Goal: Task Accomplishment & Management: Manage account settings

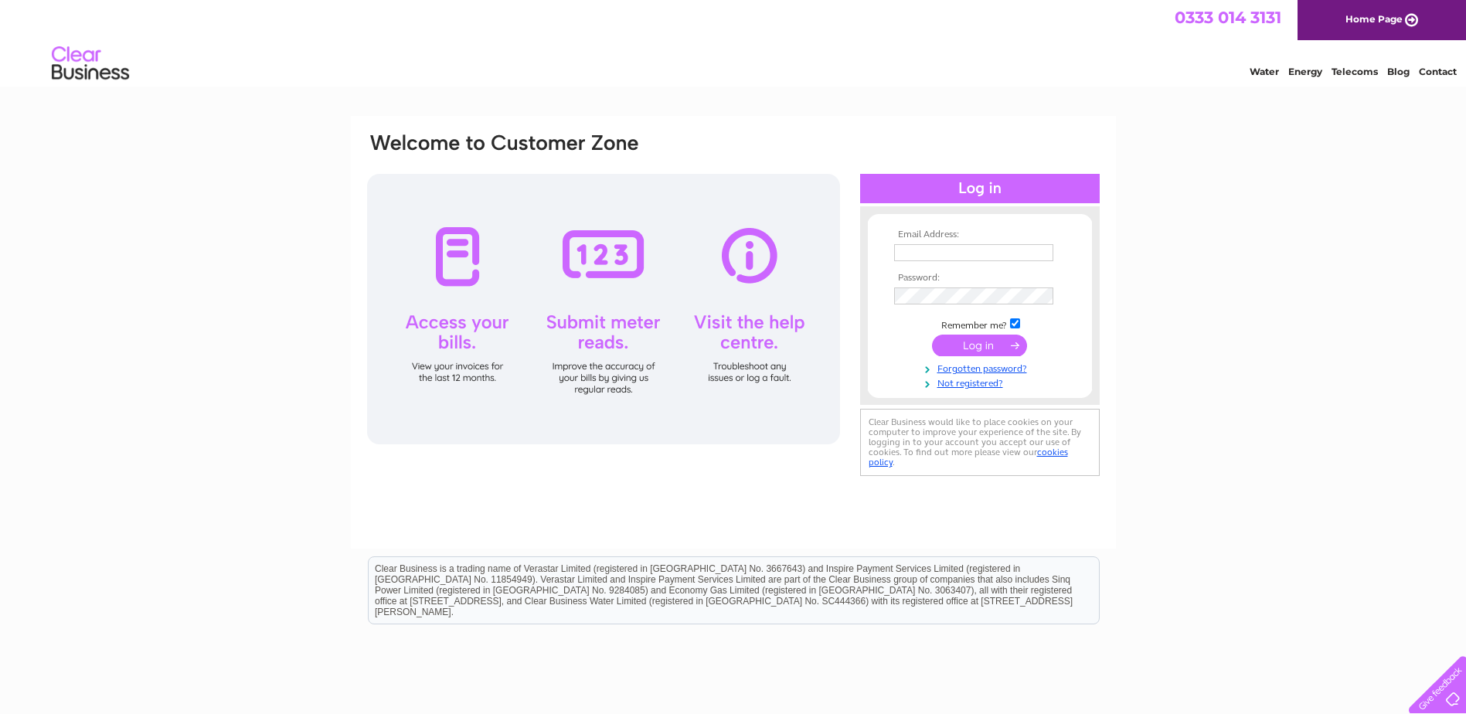
click at [927, 257] on input "text" at bounding box center [973, 252] width 159 height 17
type input "purch"
click at [948, 366] on tbody "Email Address: purch Password: Remember me?" at bounding box center [979, 311] width 179 height 162
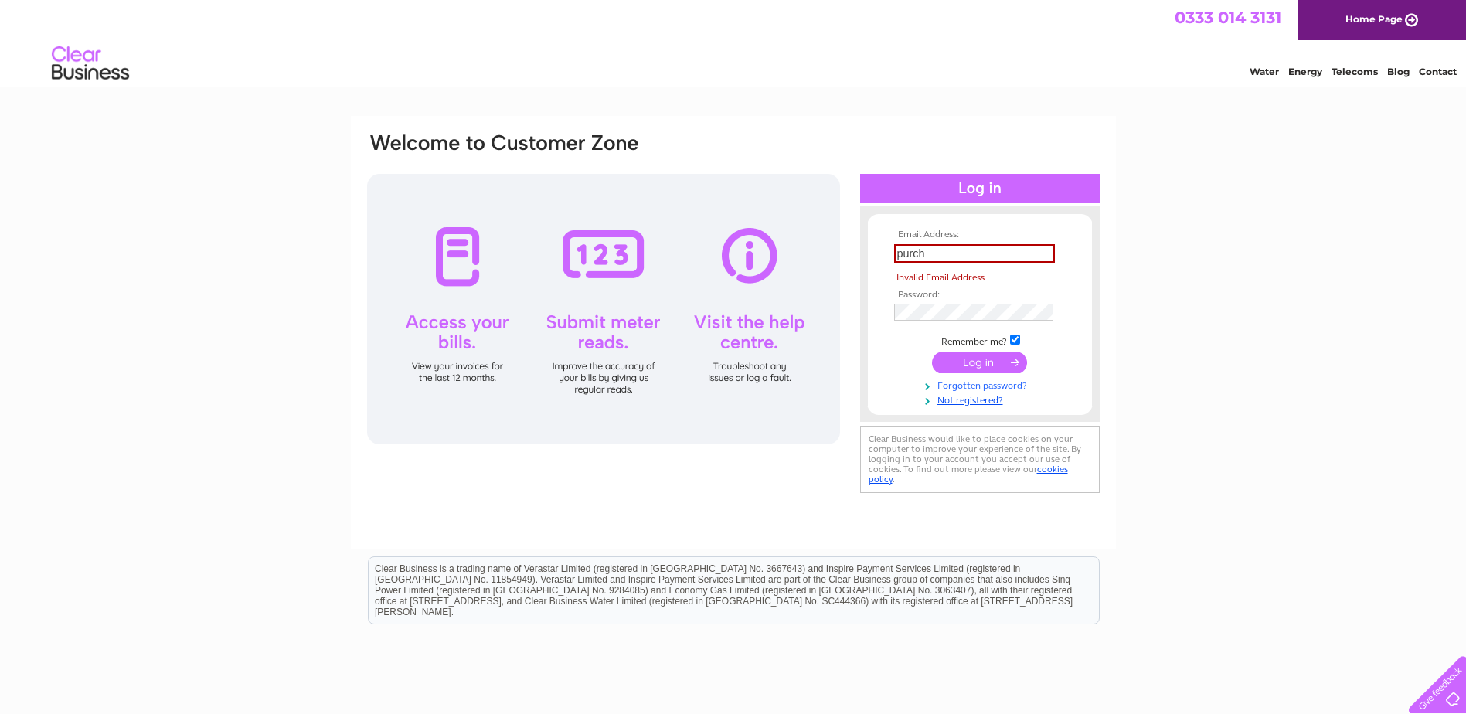
click at [947, 383] on link "Forgotten password?" at bounding box center [981, 384] width 175 height 15
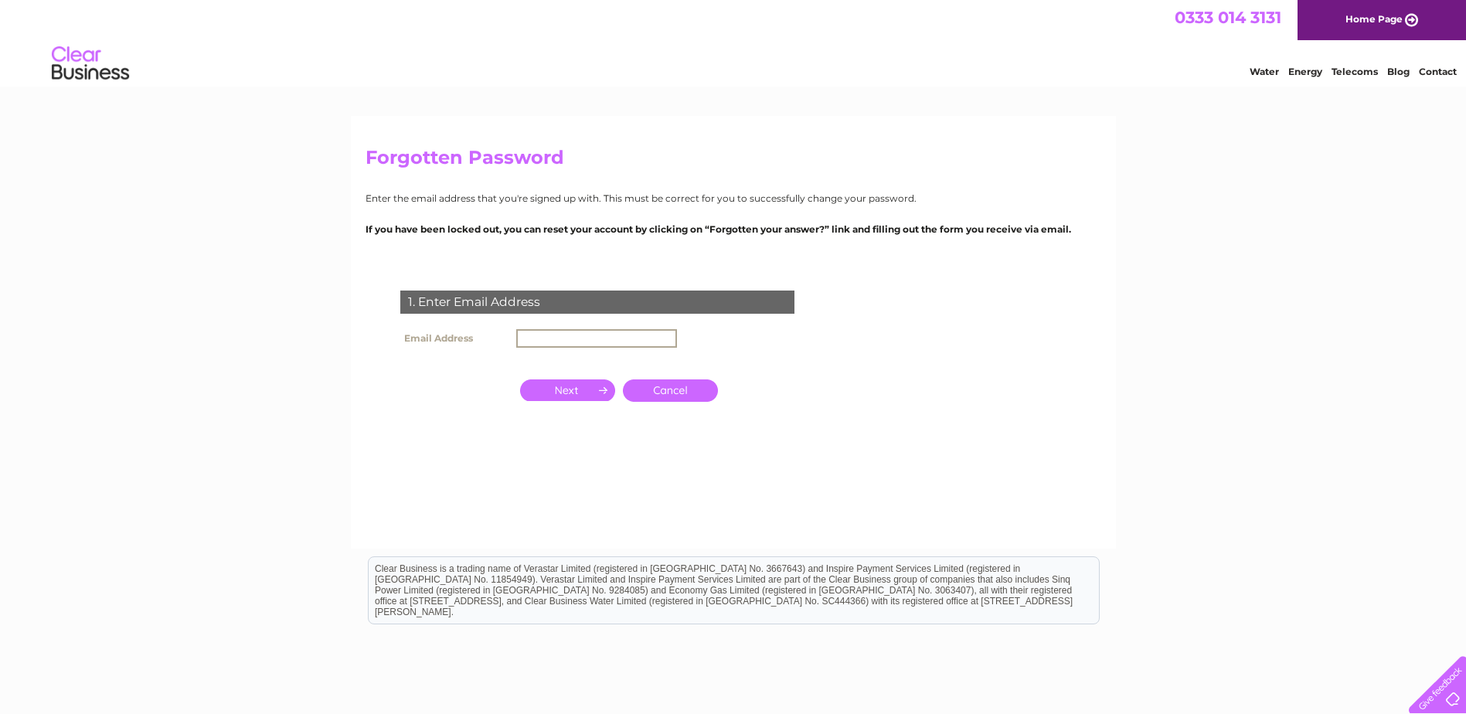
click at [570, 333] on input "text" at bounding box center [596, 338] width 161 height 19
type input "[EMAIL_ADDRESS][DOMAIN_NAME]"
click at [576, 390] on input "button" at bounding box center [567, 389] width 95 height 22
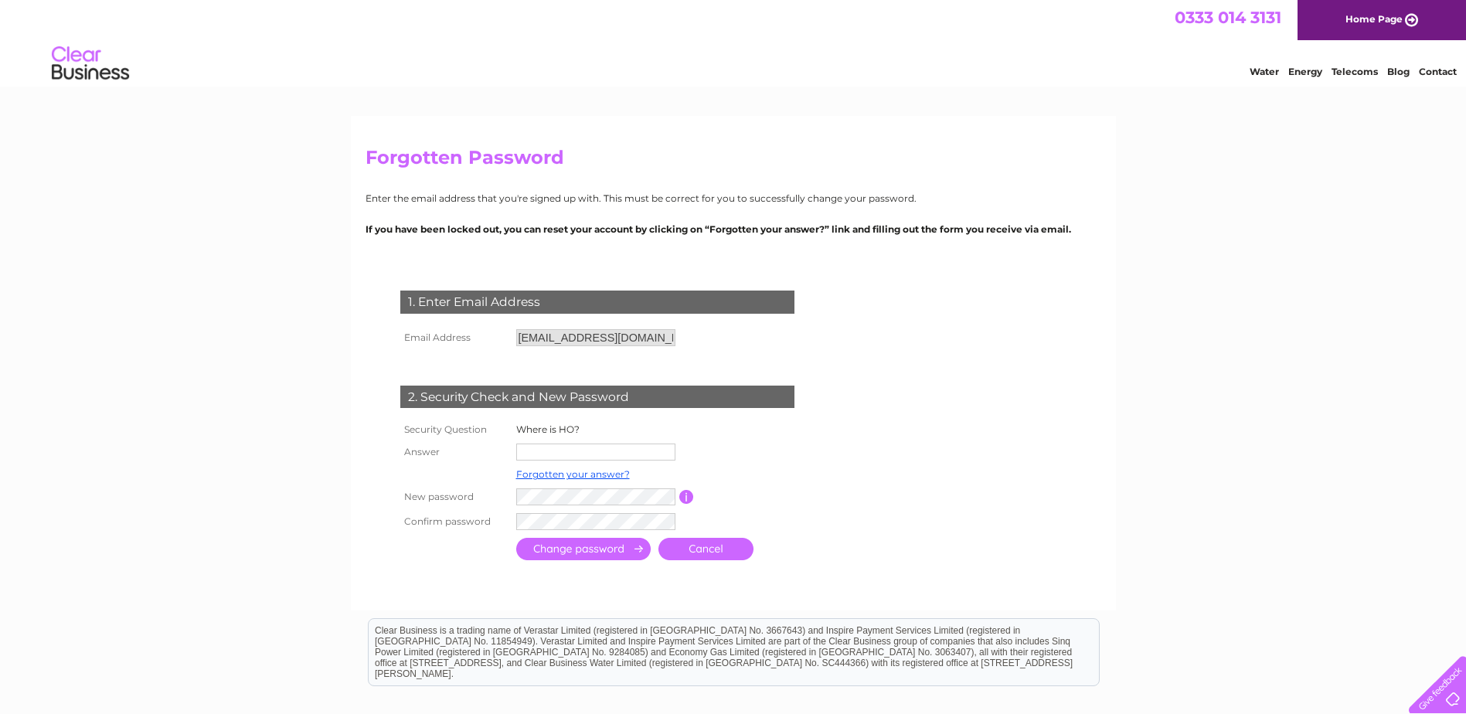
click at [550, 453] on input "text" at bounding box center [595, 452] width 159 height 17
type input "Inverness"
click at [563, 553] on input "submit" at bounding box center [583, 550] width 134 height 22
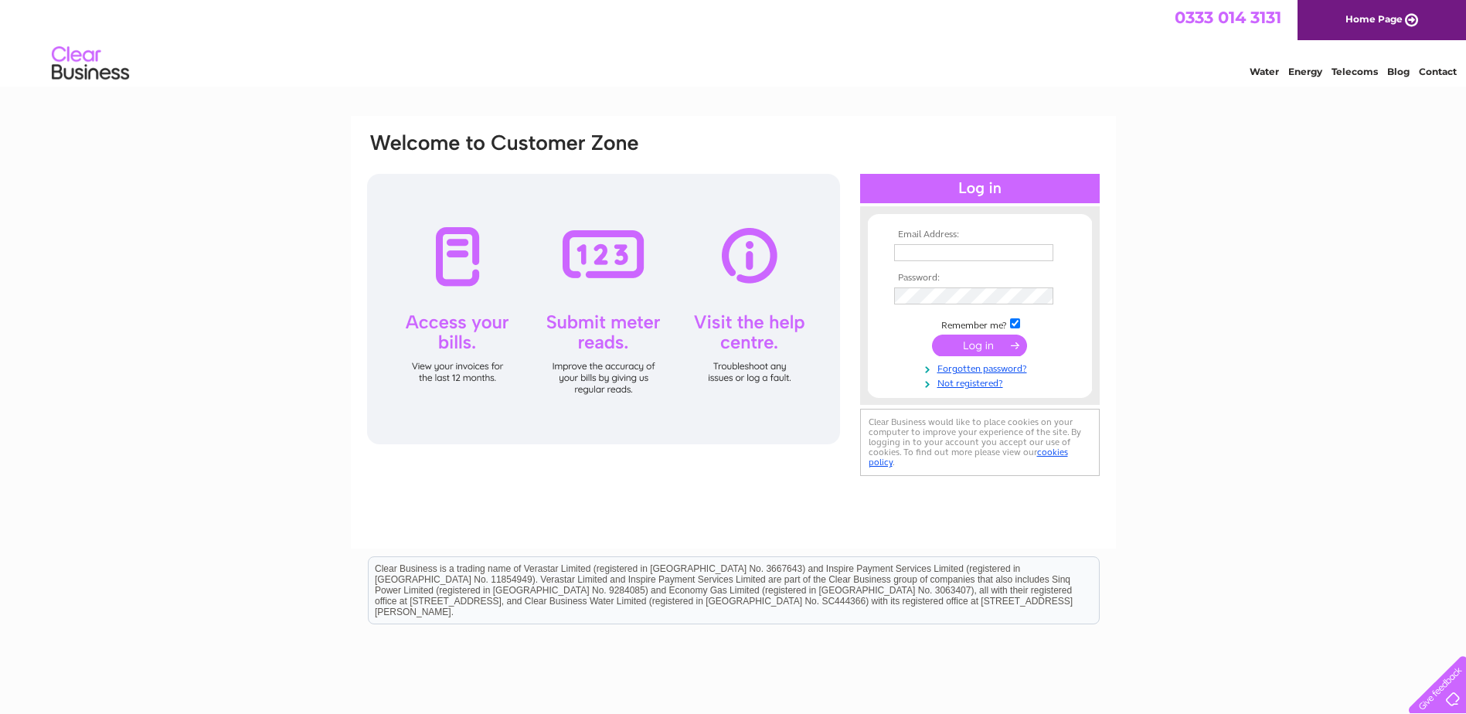
type input "[EMAIL_ADDRESS][DOMAIN_NAME]"
click at [982, 348] on input "submit" at bounding box center [979, 346] width 95 height 22
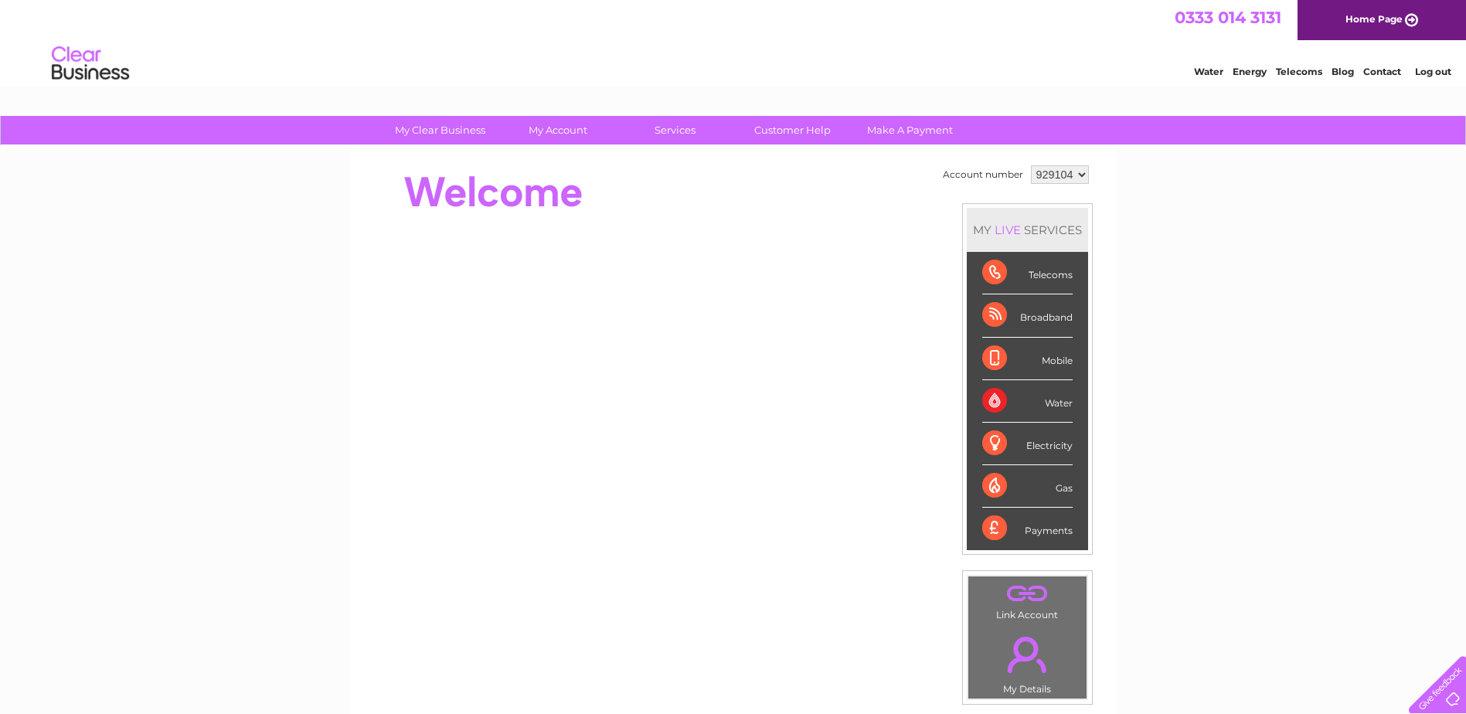
click at [1049, 396] on div "Water" at bounding box center [1027, 401] width 90 height 43
click at [989, 400] on div "Water" at bounding box center [1027, 401] width 90 height 43
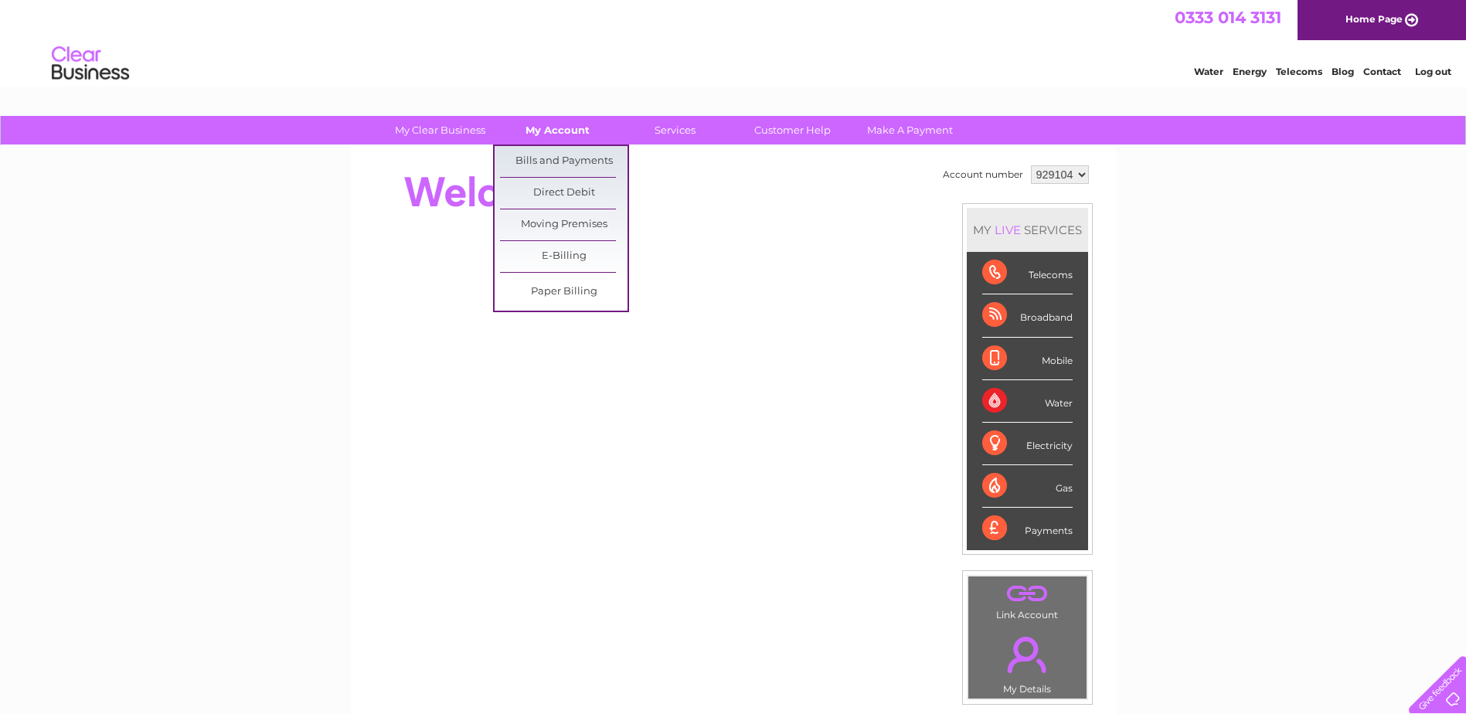
click at [557, 132] on link "My Account" at bounding box center [558, 130] width 128 height 29
click at [555, 259] on link "E-Billing" at bounding box center [564, 256] width 128 height 31
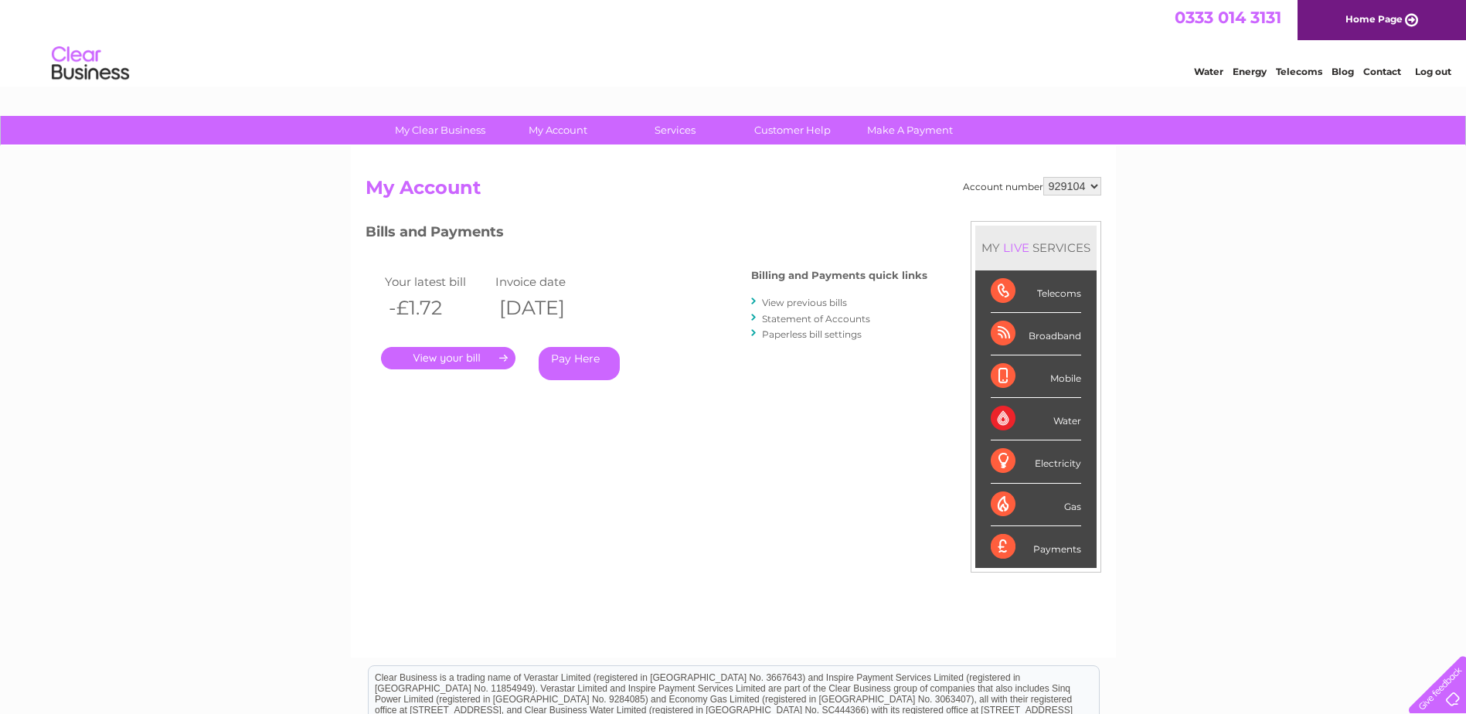
click at [496, 356] on link "." at bounding box center [448, 358] width 134 height 22
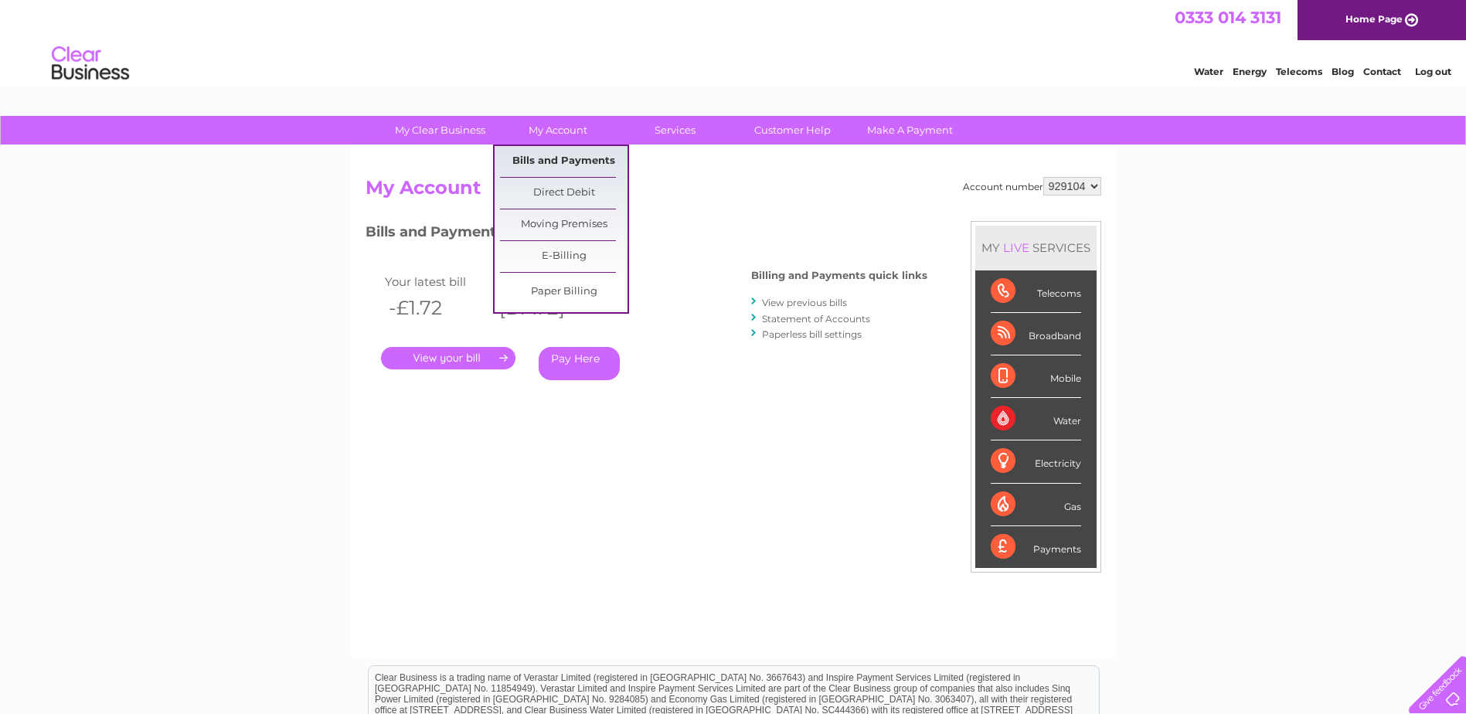
click at [536, 153] on link "Bills and Payments" at bounding box center [564, 161] width 128 height 31
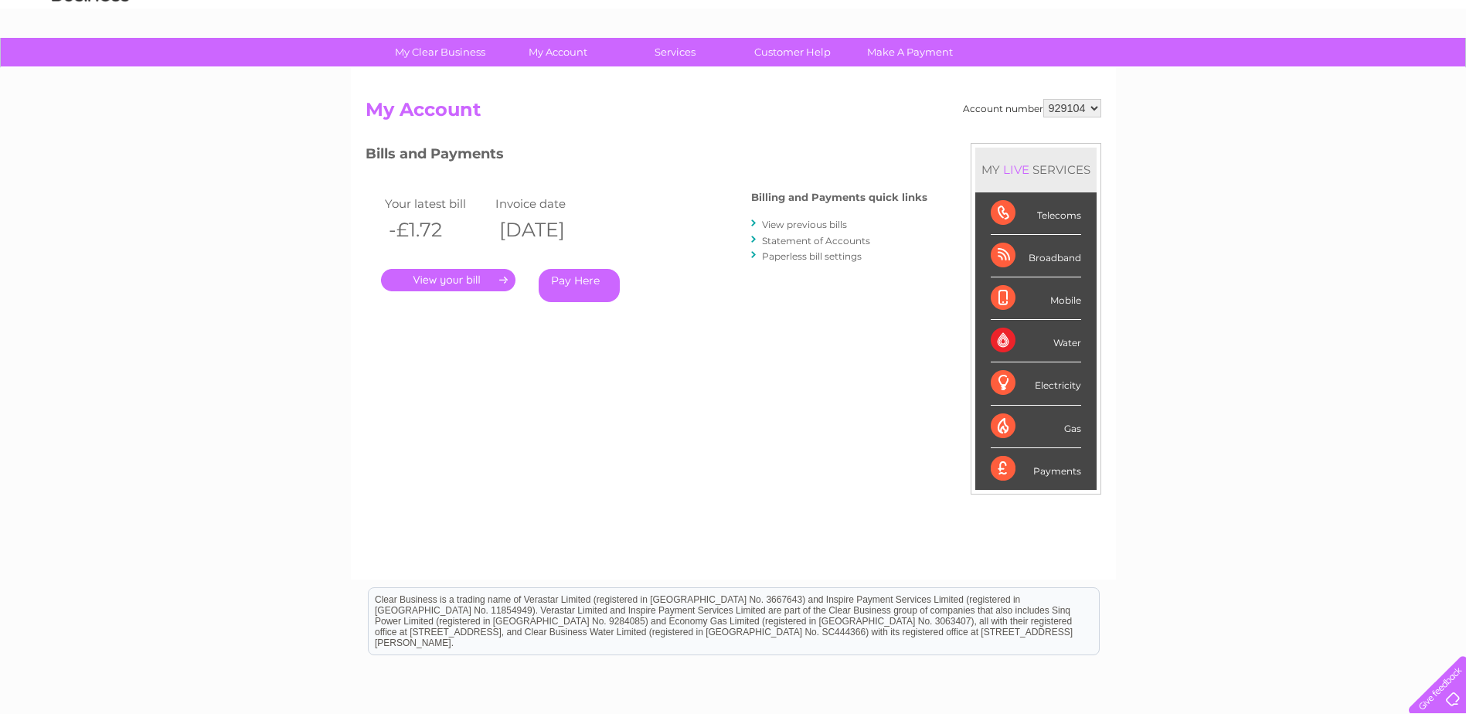
scroll to position [219, 0]
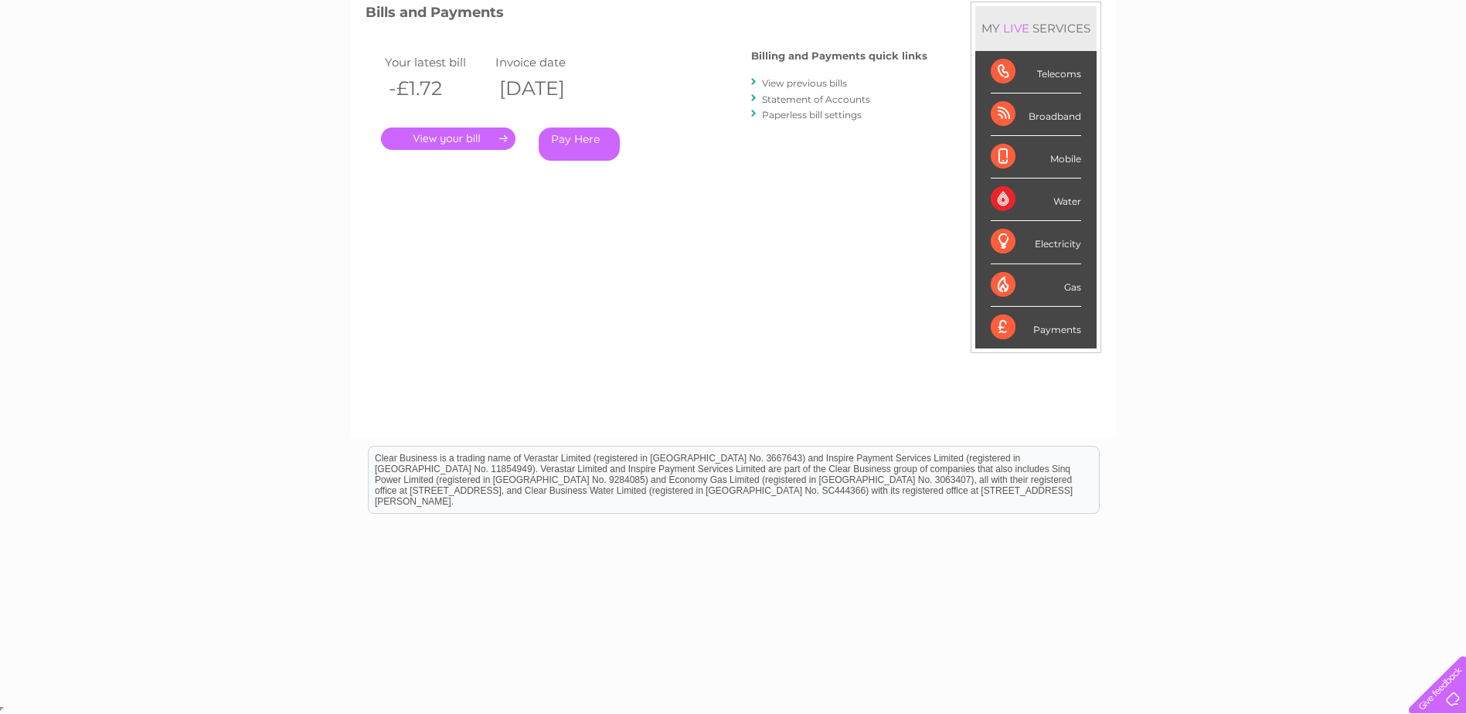
click at [1063, 197] on div "Water" at bounding box center [1036, 200] width 90 height 43
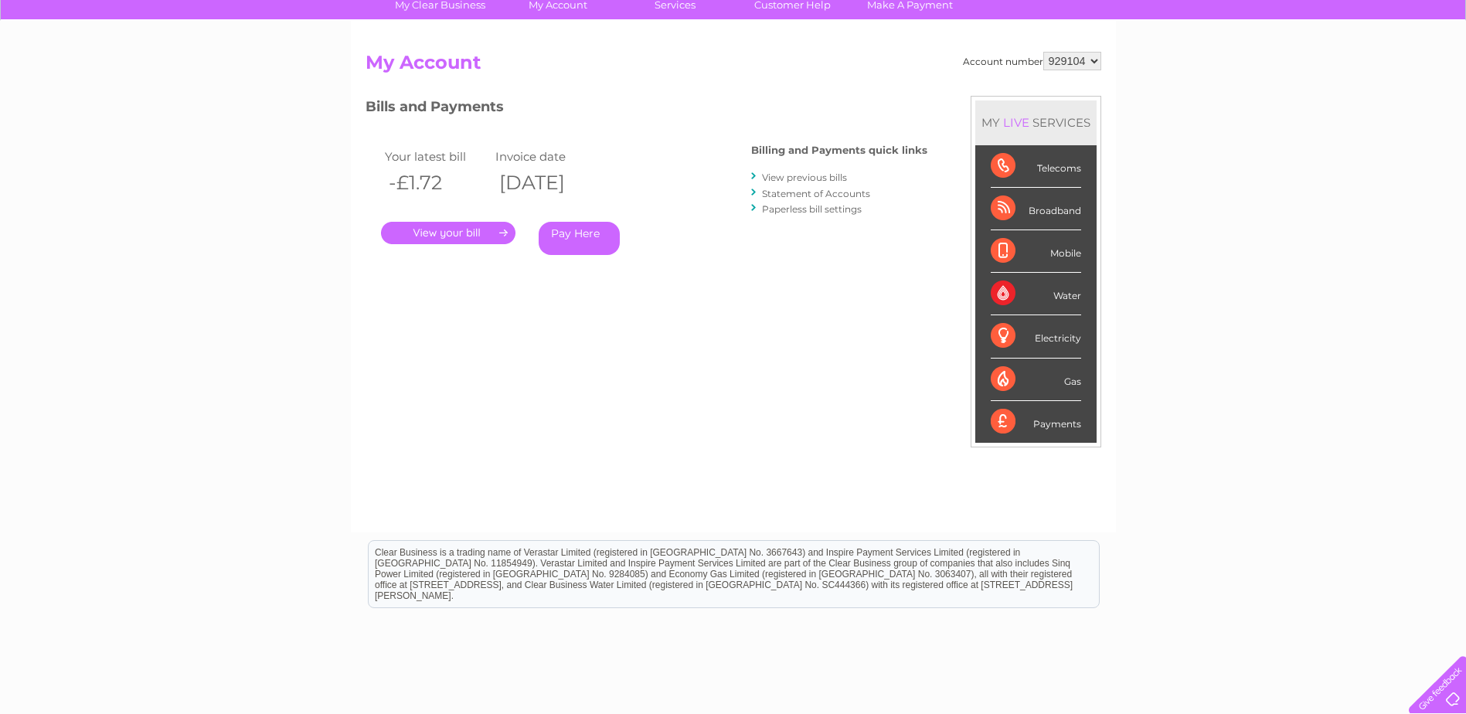
scroll to position [0, 0]
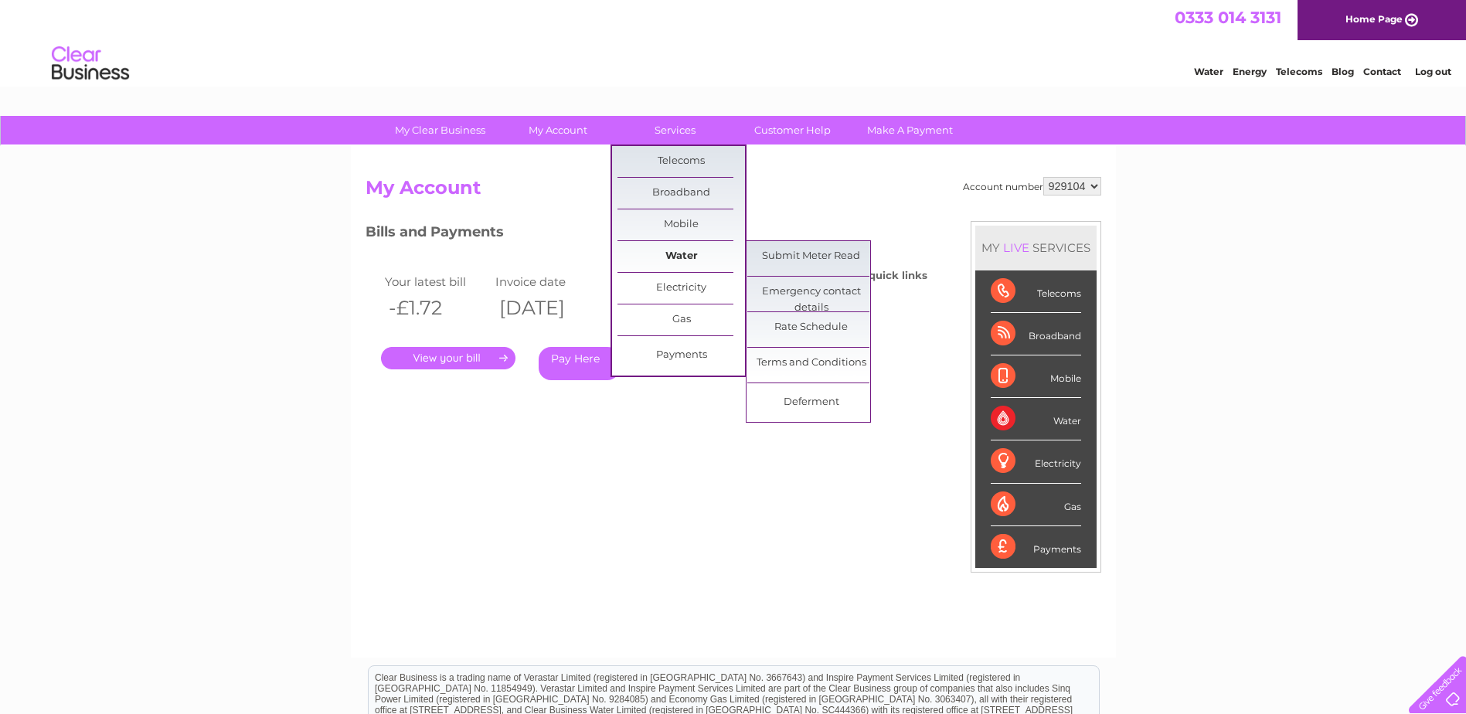
click at [699, 253] on link "Water" at bounding box center [681, 256] width 128 height 31
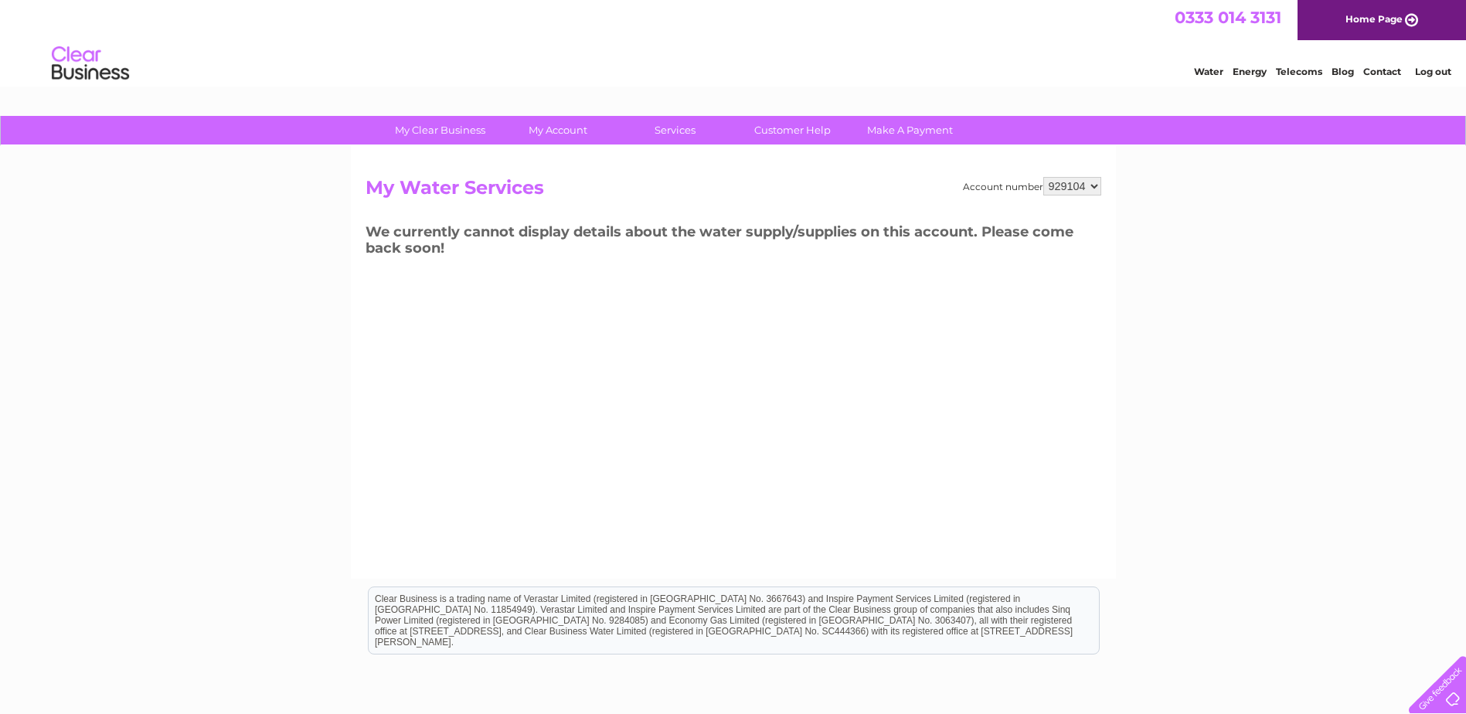
click at [461, 123] on link "My Clear Business" at bounding box center [440, 130] width 128 height 29
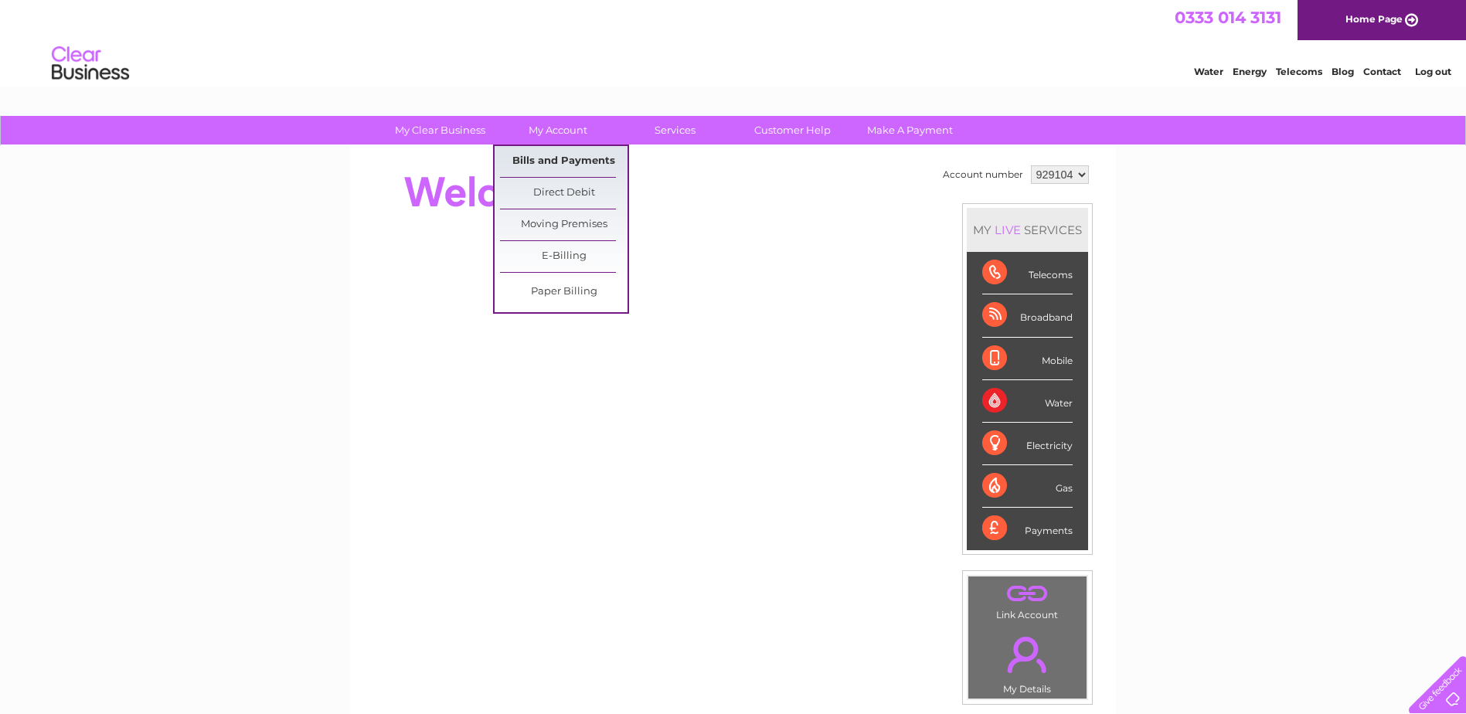
click at [532, 154] on link "Bills and Payments" at bounding box center [564, 161] width 128 height 31
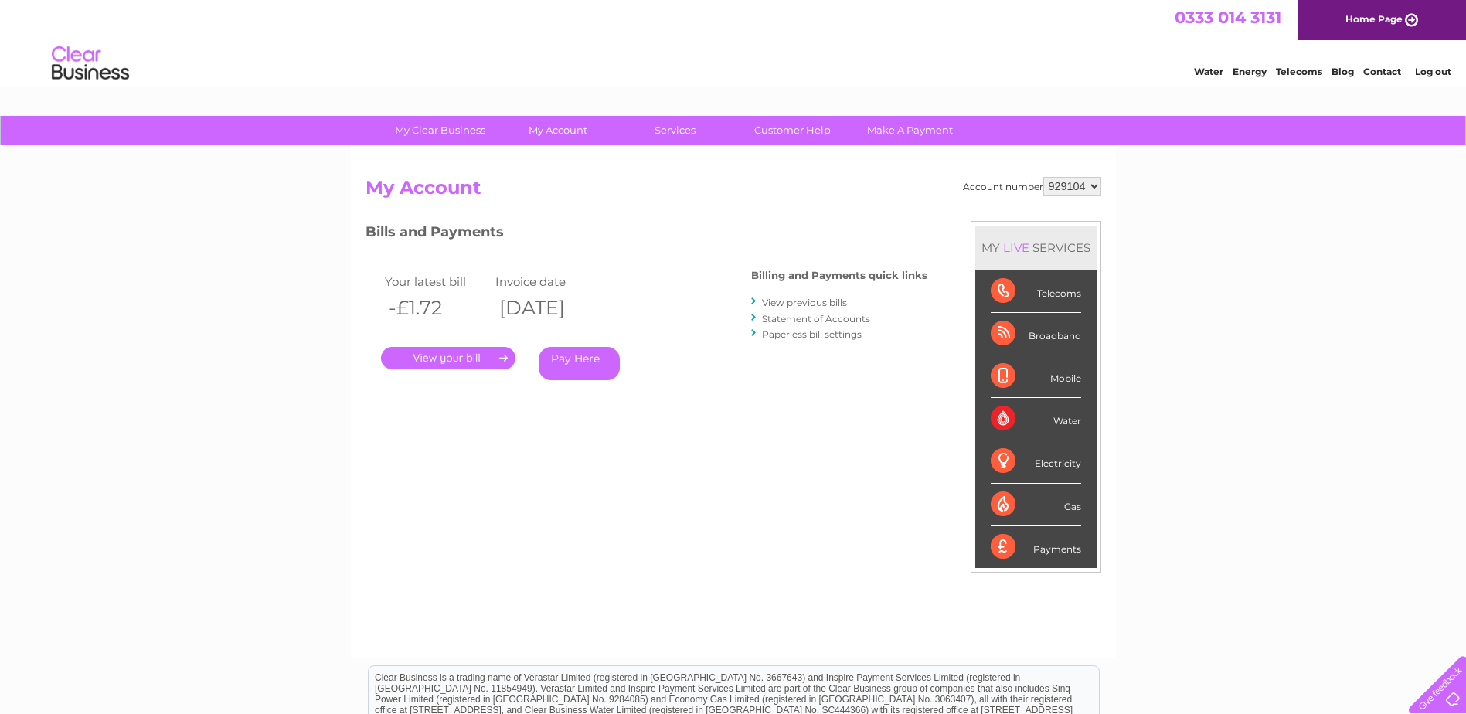
click at [1093, 185] on select "929104 979031" at bounding box center [1072, 186] width 58 height 19
select select "979031"
click at [1043, 177] on select "929104 979031" at bounding box center [1072, 186] width 58 height 19
click at [465, 357] on link "." at bounding box center [448, 358] width 134 height 22
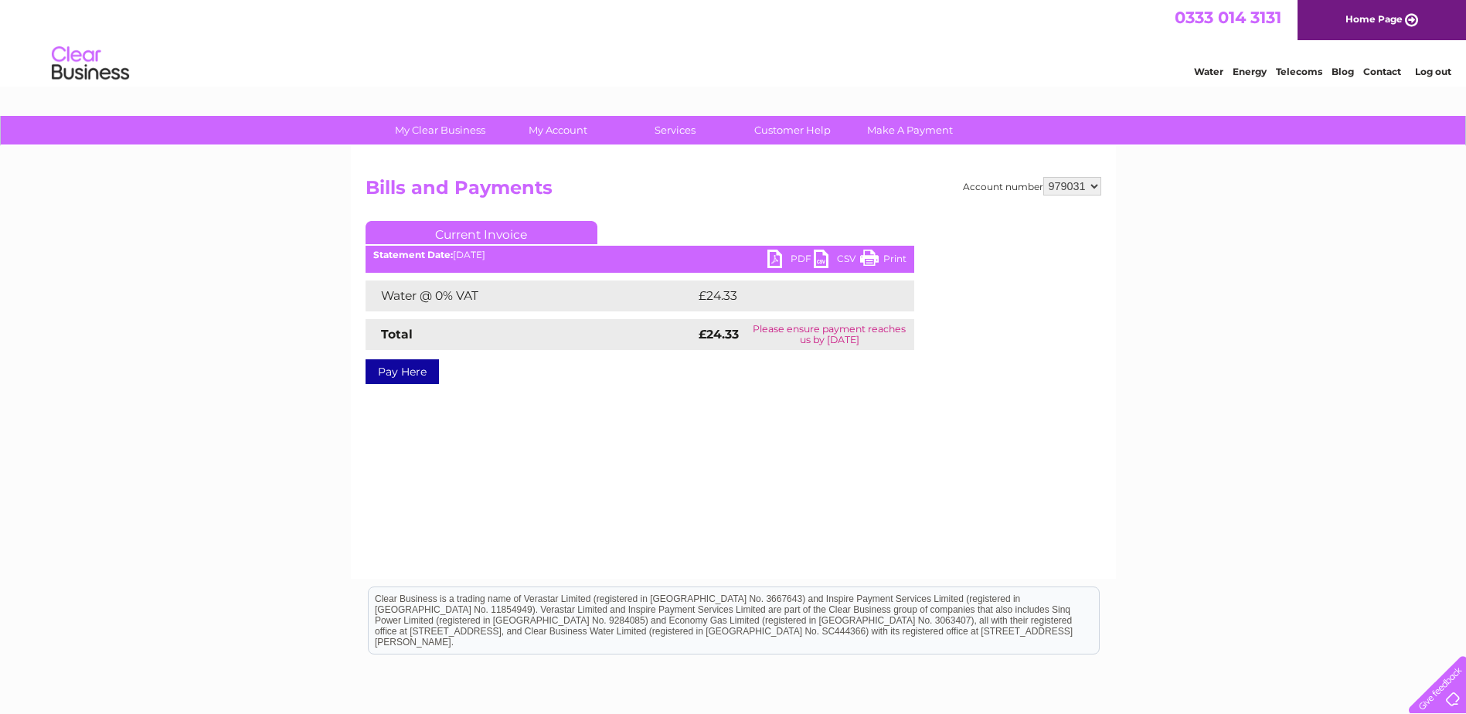
click at [787, 257] on link "PDF" at bounding box center [790, 261] width 46 height 22
